Goal: Task Accomplishment & Management: Manage account settings

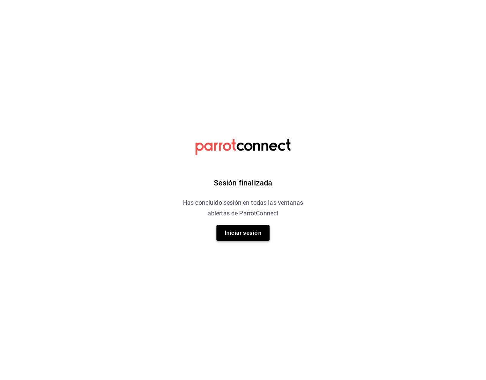
click at [252, 235] on button "Iniciar sesión" at bounding box center [242, 233] width 53 height 16
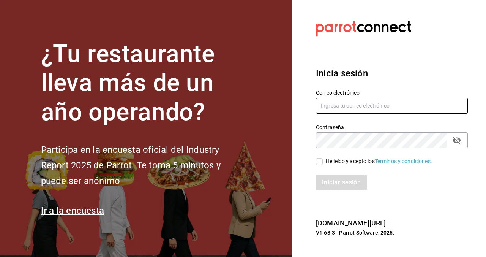
click at [356, 113] on input "text" at bounding box center [392, 106] width 152 height 16
type input "[EMAIL_ADDRESS][DOMAIN_NAME]"
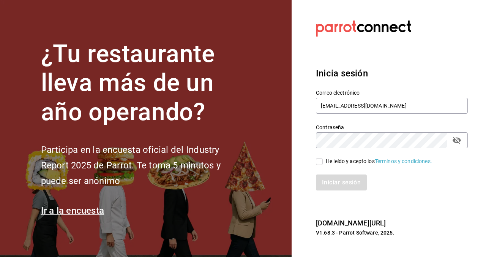
click at [427, 51] on section "Datos incorrectos. Verifica que tu Correo o Contraseña estén bien escritos. Ini…" at bounding box center [388, 128] width 194 height 257
click at [317, 165] on input "He leído y acepto los Términos y condiciones." at bounding box center [319, 161] width 7 height 7
checkbox input "true"
click at [334, 190] on button "Iniciar sesión" at bounding box center [342, 182] width 52 height 16
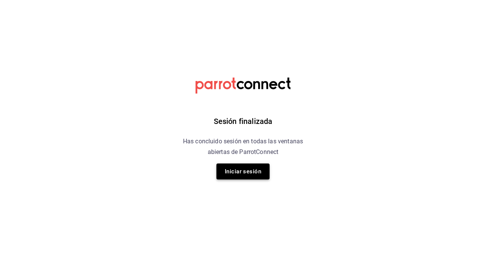
click at [241, 172] on button "Iniciar sesión" at bounding box center [242, 171] width 53 height 16
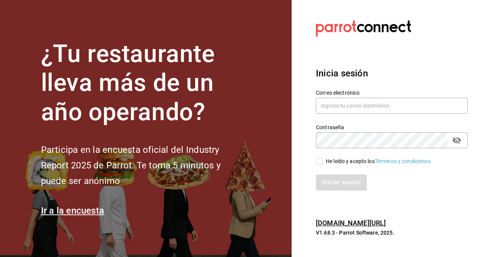
click at [364, 95] on label "Correo electrónico" at bounding box center [392, 92] width 152 height 5
click at [362, 113] on input "text" at bounding box center [392, 106] width 152 height 16
type input "[EMAIL_ADDRESS][DOMAIN_NAME]"
click at [334, 57] on section "Datos incorrectos. Verifica que tu Correo o Contraseña estén bien escritos. Ini…" at bounding box center [388, 128] width 194 height 257
click at [319, 165] on input "He leído y acepto los Términos y condiciones." at bounding box center [319, 161] width 7 height 7
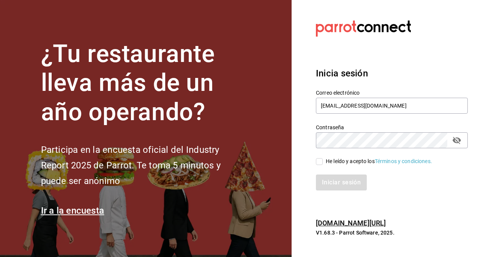
checkbox input "true"
click at [332, 190] on button "Iniciar sesión" at bounding box center [342, 182] width 52 height 16
